Goal: Information Seeking & Learning: Compare options

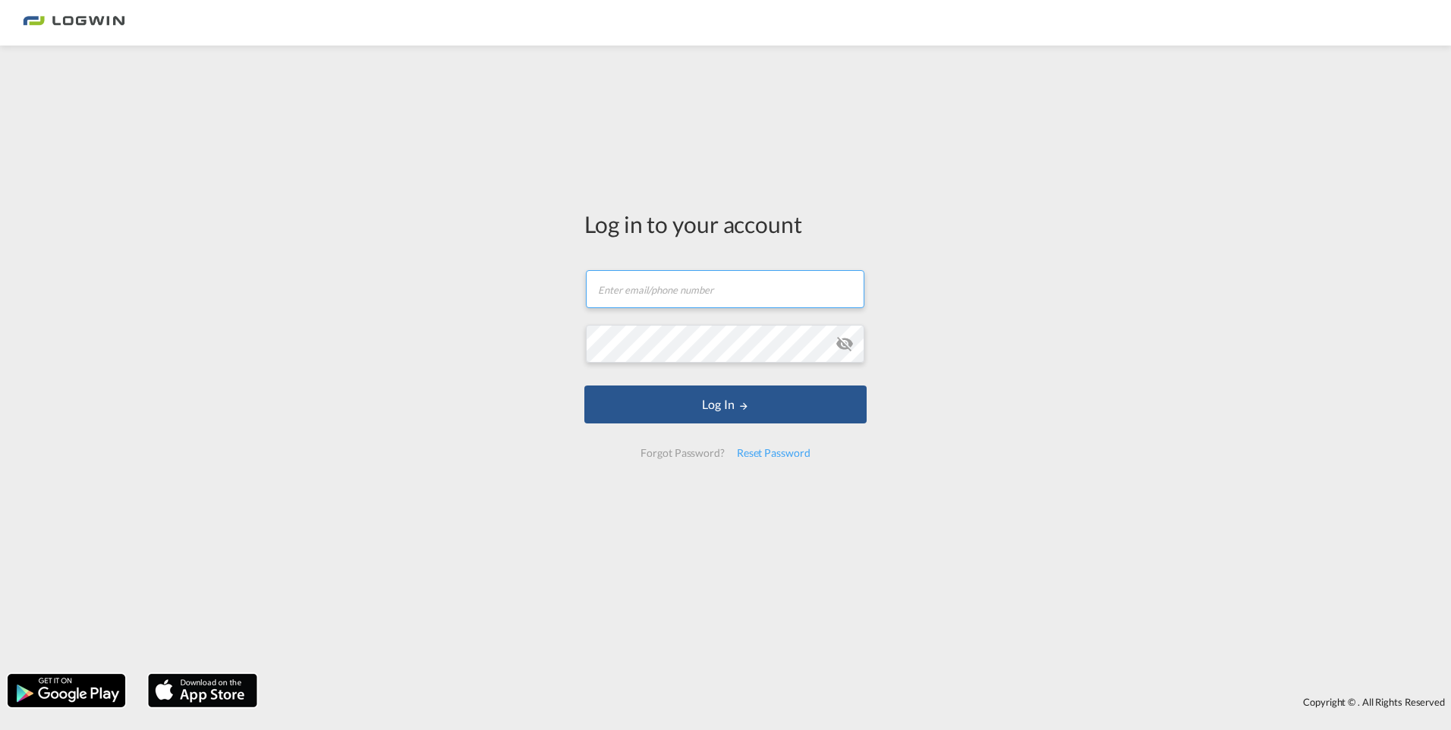
type input "[EMAIL_ADDRESS][DOMAIN_NAME]"
click at [675, 291] on input "[EMAIL_ADDRESS][DOMAIN_NAME]" at bounding box center [725, 289] width 279 height 38
click at [968, 442] on div "Log in to your account [EMAIL_ADDRESS][DOMAIN_NAME] Log In Forgot Password? Res…" at bounding box center [725, 359] width 1451 height 613
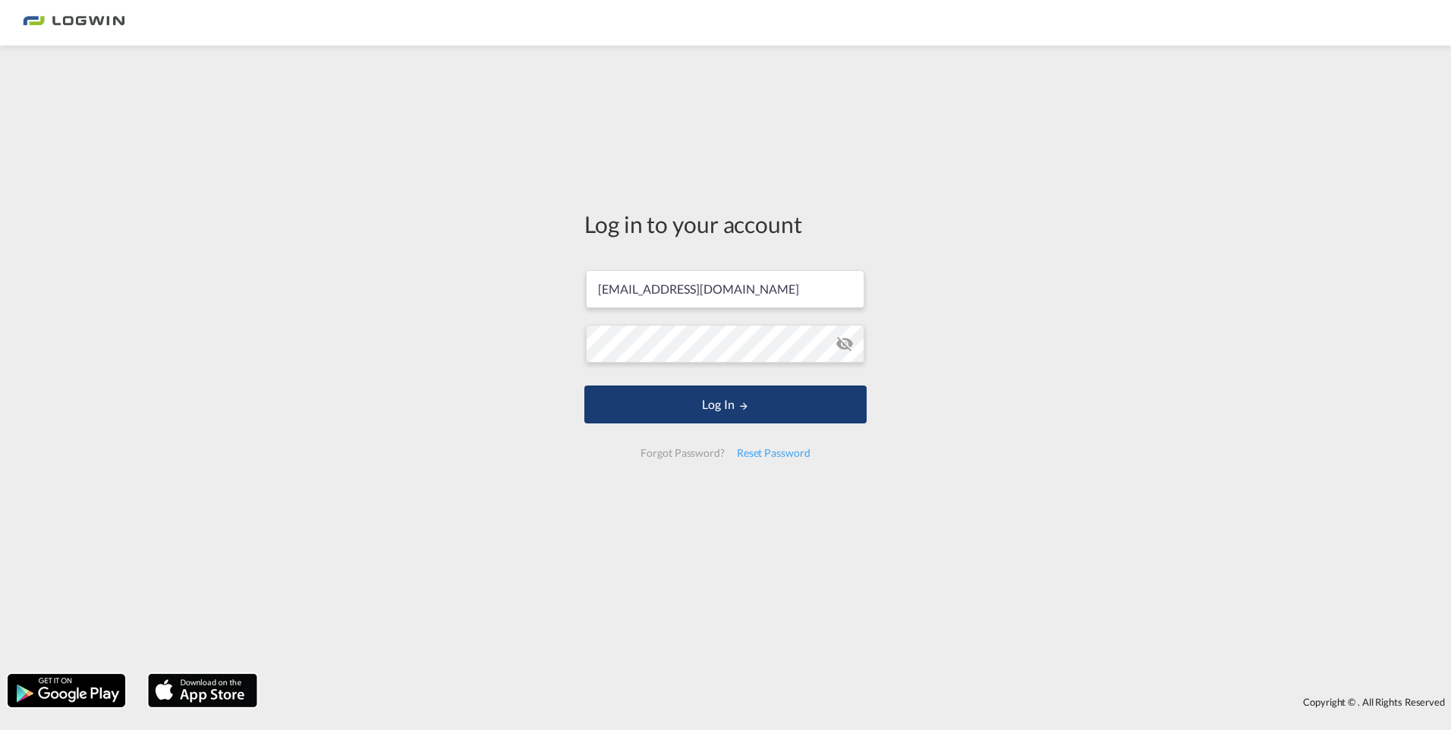
click at [733, 408] on button "Log In" at bounding box center [725, 405] width 282 height 38
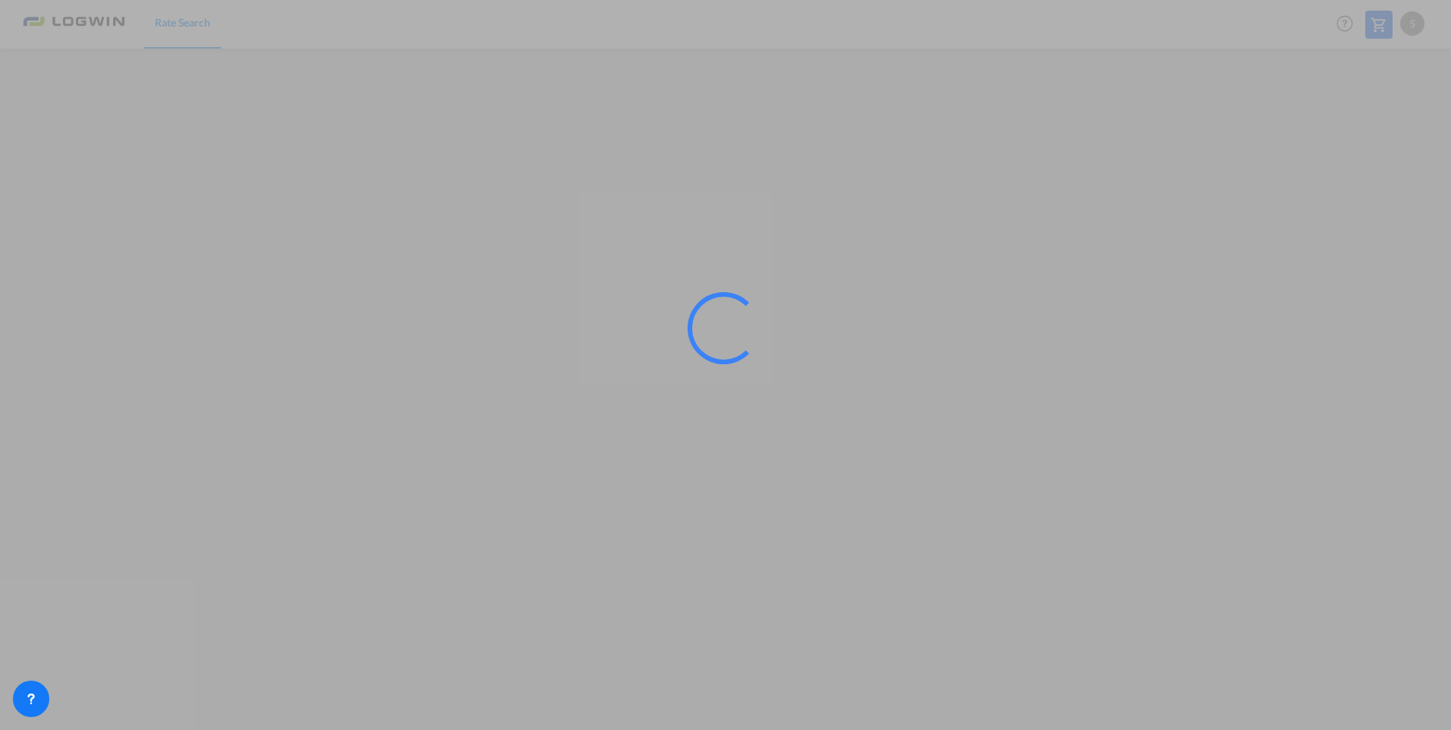
click at [760, 349] on div at bounding box center [745, 349] width 114 height 114
